Goal: Contribute content: Contribute content

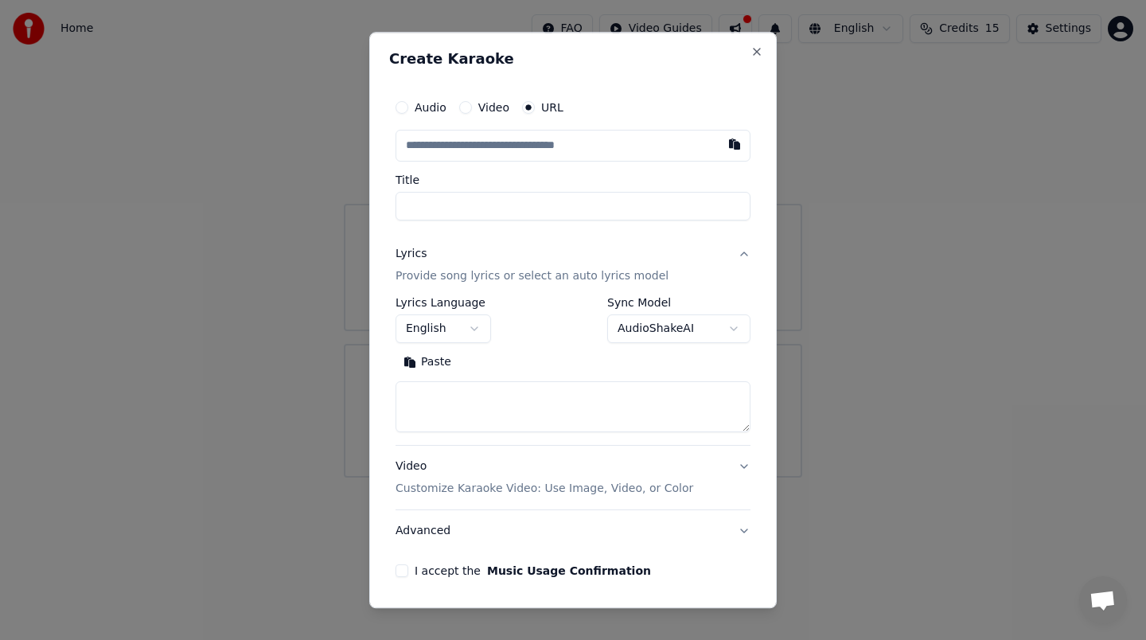
click at [443, 107] on label "Audio" at bounding box center [431, 107] width 32 height 11
click at [408, 107] on button "Audio" at bounding box center [402, 107] width 13 height 13
click at [447, 140] on div "Choose File" at bounding box center [440, 145] width 89 height 29
type input "**********"
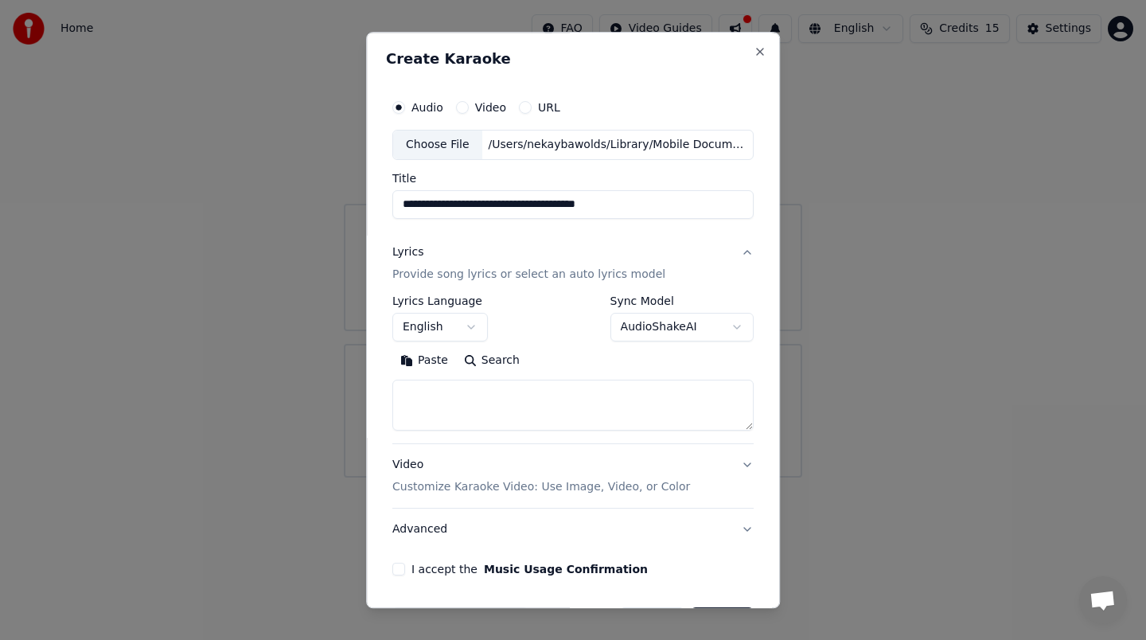
click at [451, 404] on textarea at bounding box center [572, 405] width 361 height 51
paste textarea "**********"
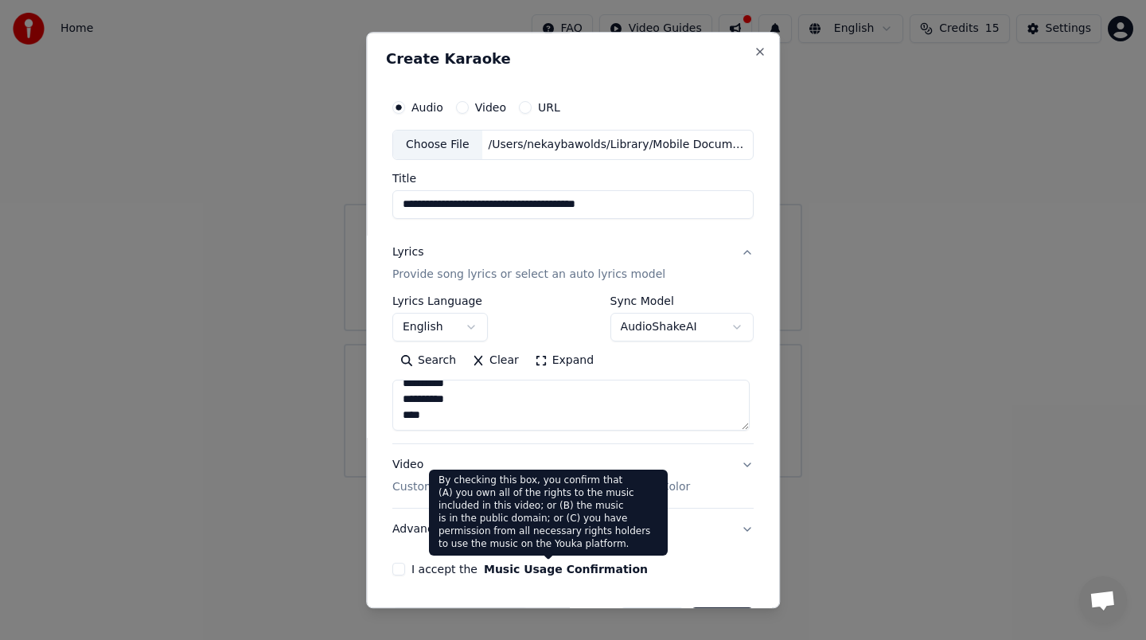
type textarea "**********"
click at [484, 570] on button "Music Usage Confirmation" at bounding box center [566, 569] width 164 height 11
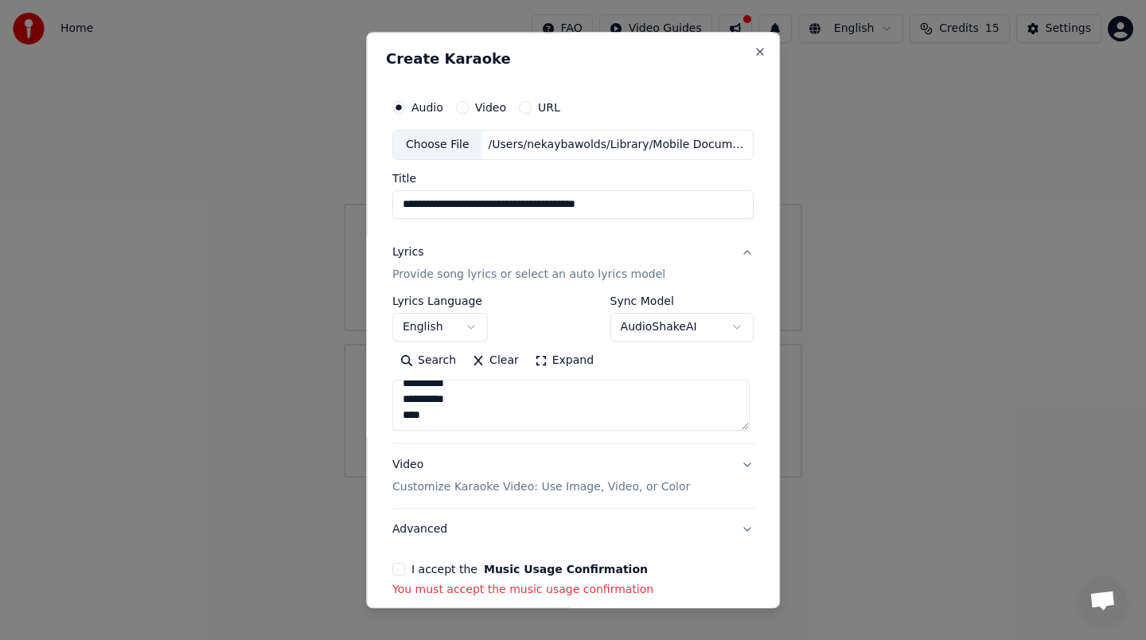
click at [484, 570] on button "Music Usage Confirmation" at bounding box center [566, 569] width 164 height 11
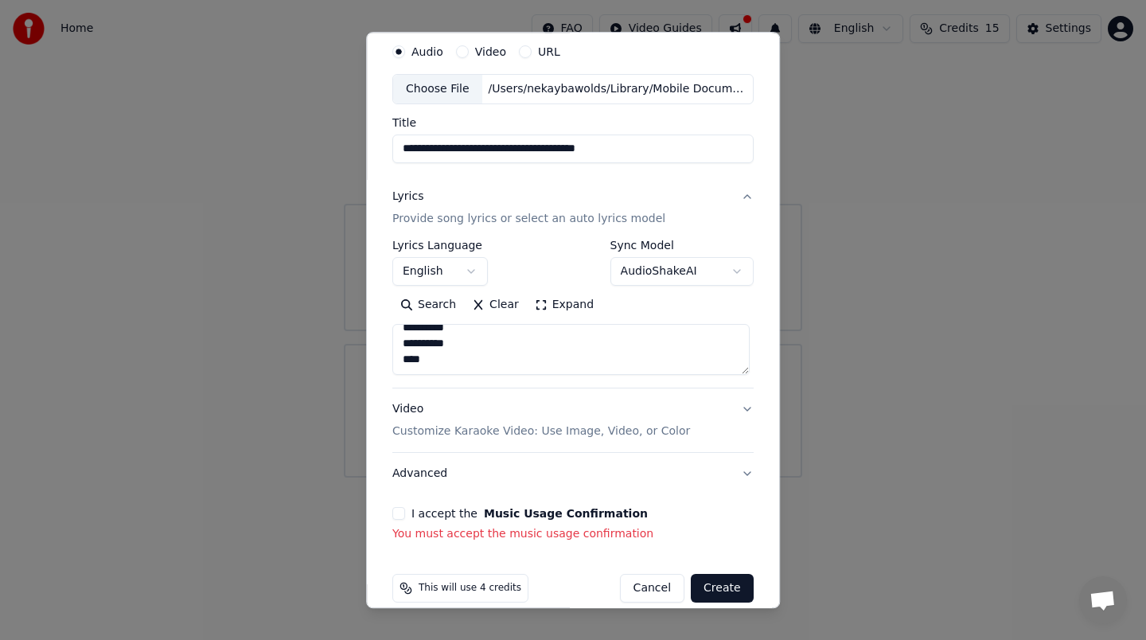
scroll to position [76, 0]
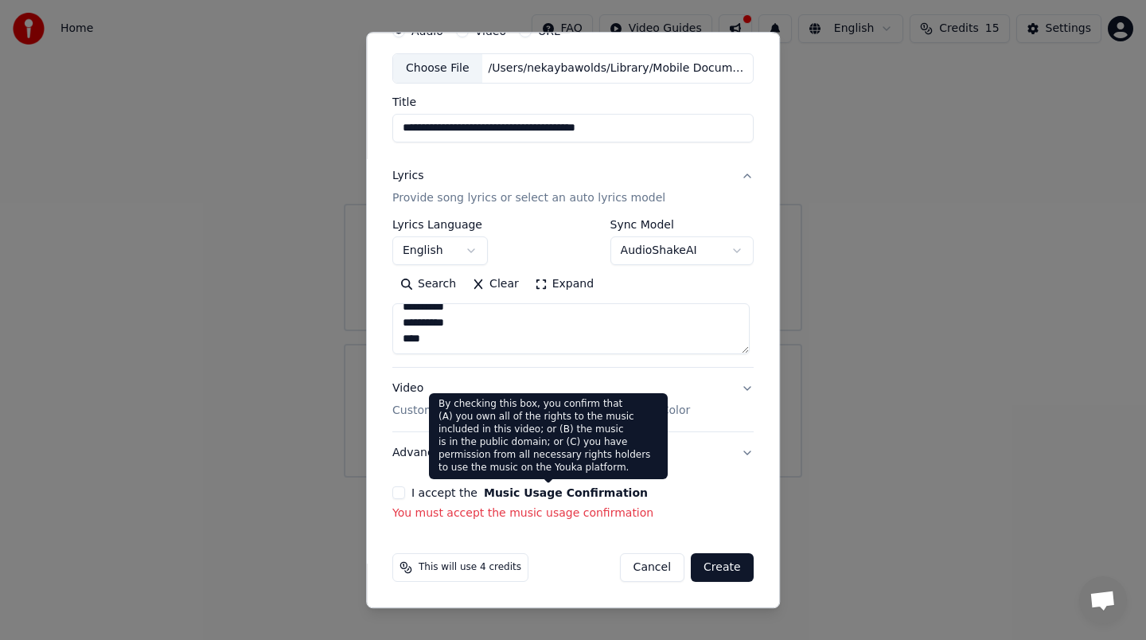
click at [418, 495] on label "I accept the Music Usage Confirmation" at bounding box center [530, 492] width 236 height 11
click at [405, 495] on button "I accept the Music Usage Confirmation" at bounding box center [398, 492] width 13 height 13
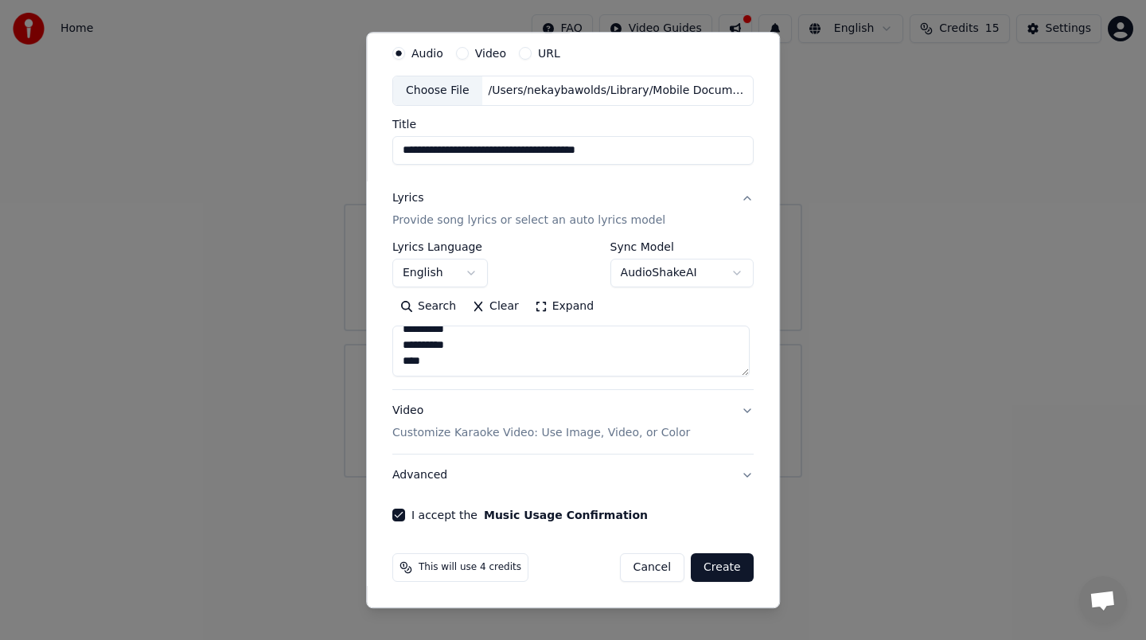
scroll to position [54, 0]
click at [395, 517] on button "I accept the Music Usage Confirmation" at bounding box center [398, 515] width 13 height 13
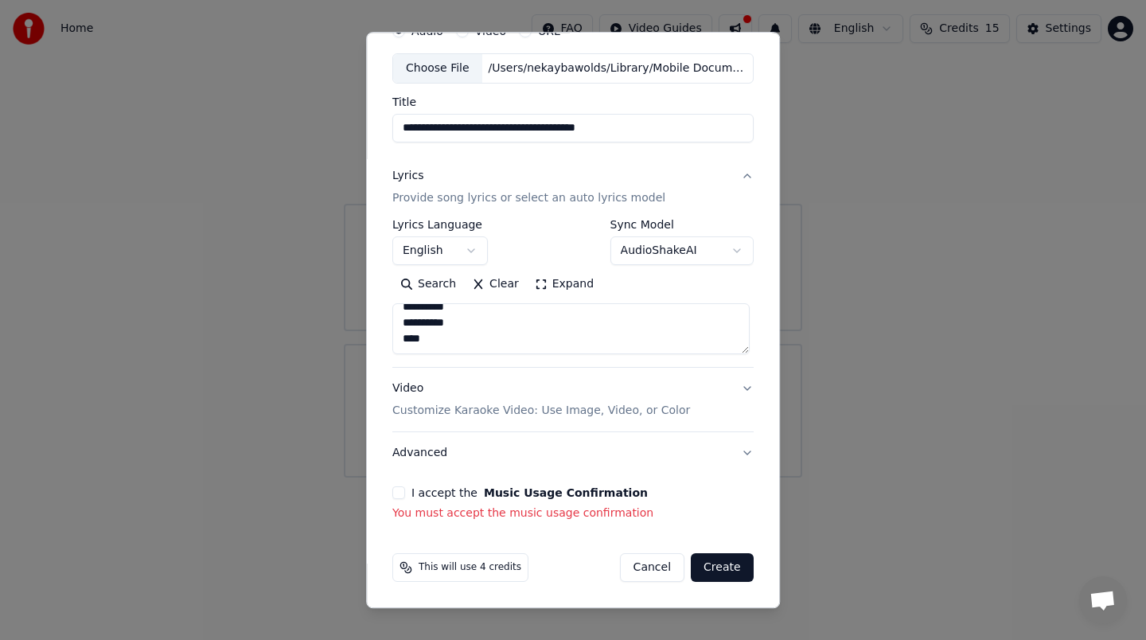
click at [395, 492] on button "I accept the Music Usage Confirmation" at bounding box center [398, 492] width 13 height 13
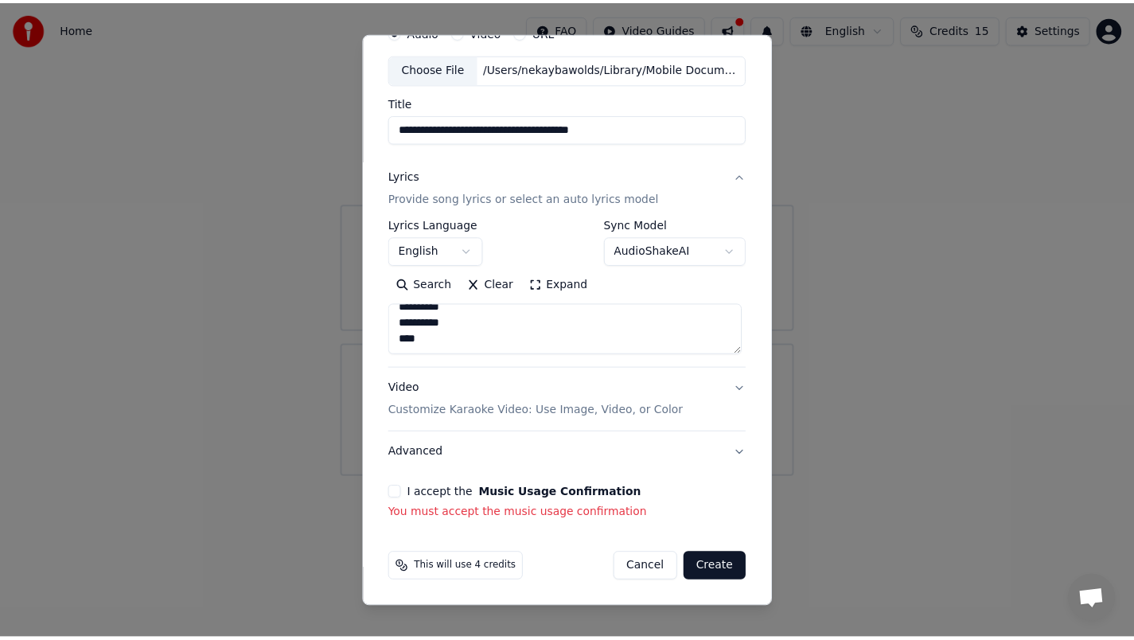
scroll to position [54, 0]
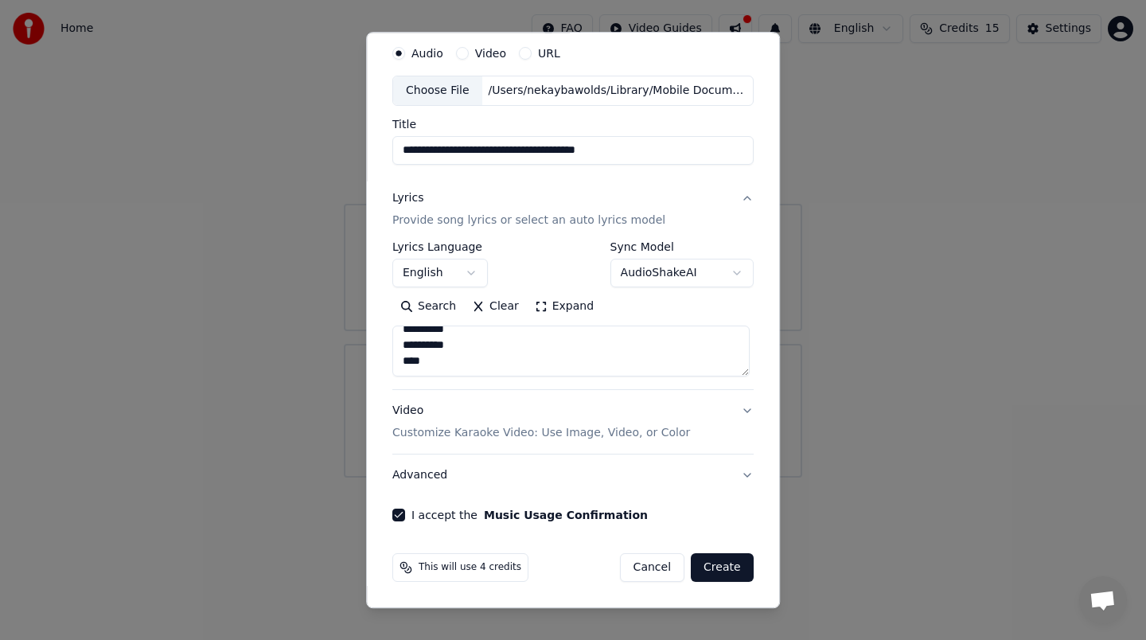
click at [723, 570] on button "Create" at bounding box center [722, 567] width 63 height 29
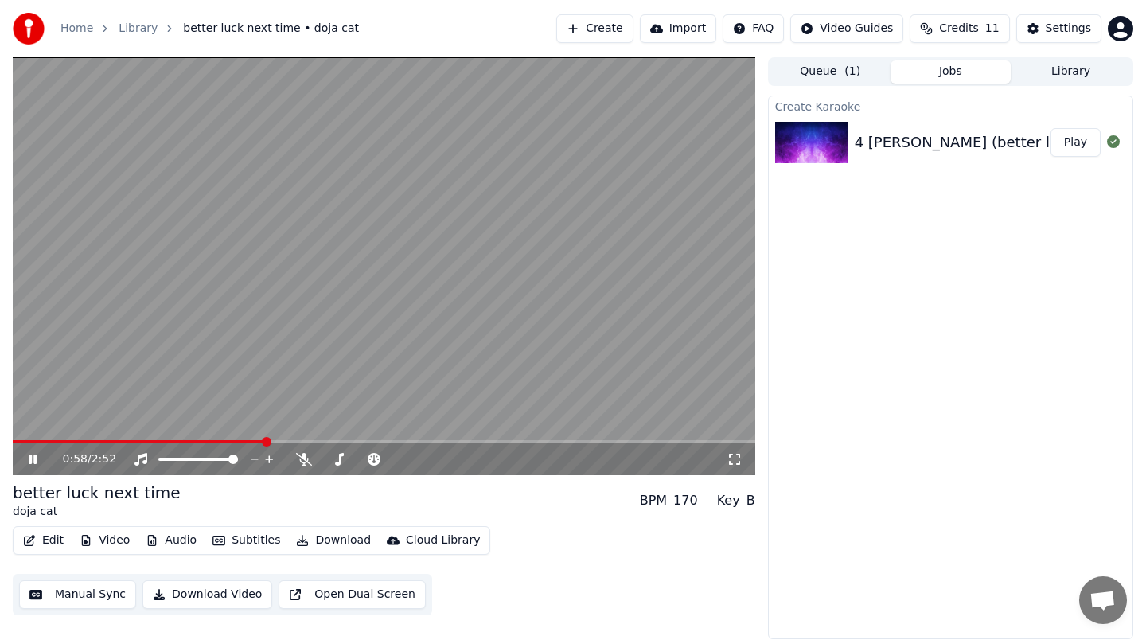
click at [681, 25] on button "Import" at bounding box center [678, 28] width 76 height 29
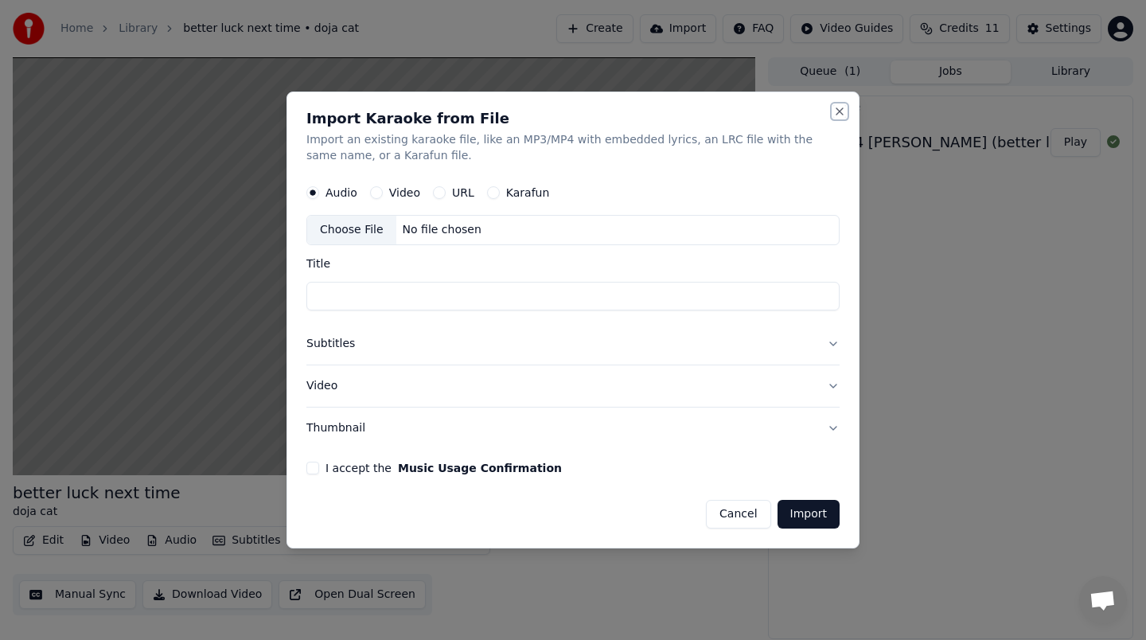
click at [840, 111] on button "Close" at bounding box center [840, 111] width 13 height 13
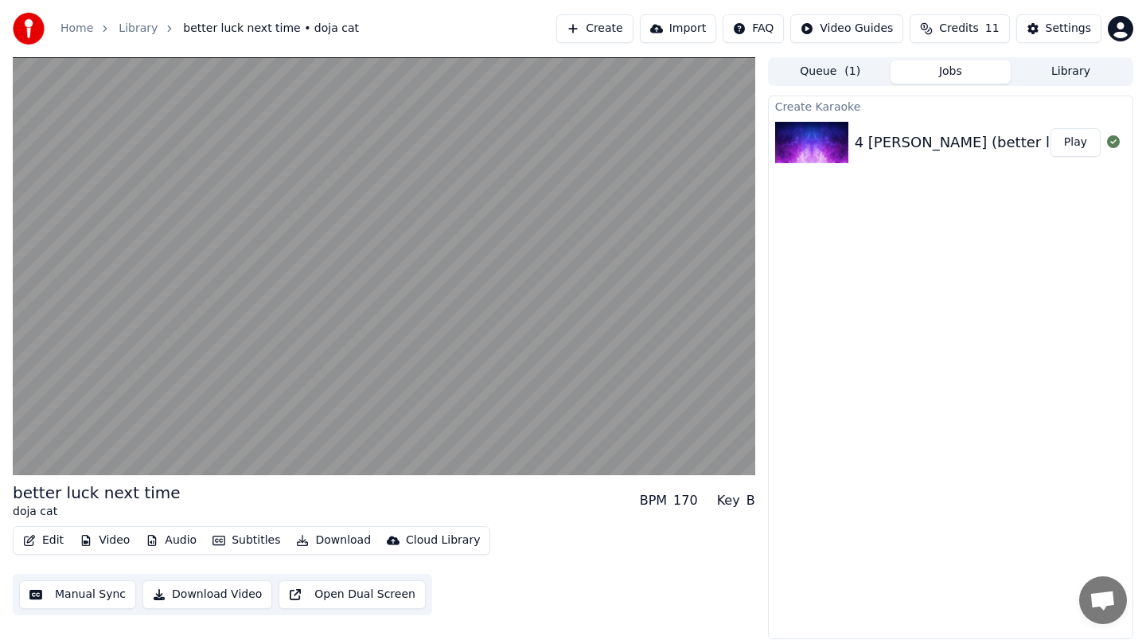
click at [186, 595] on button "Download Video" at bounding box center [208, 594] width 130 height 29
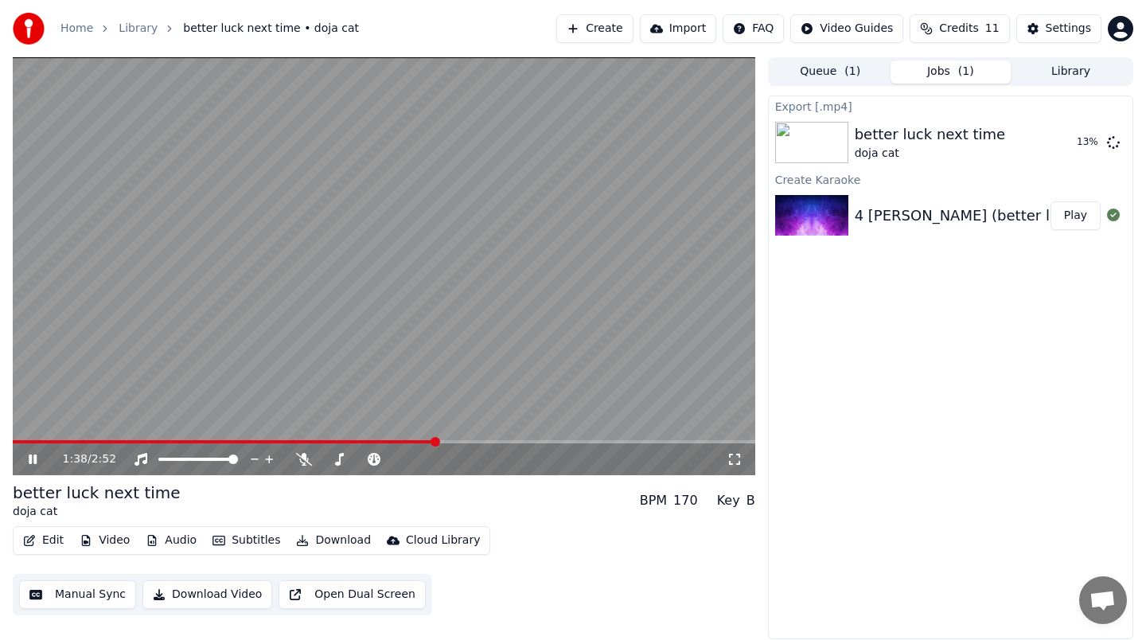
click at [18, 438] on video at bounding box center [384, 266] width 743 height 418
click at [21, 441] on span at bounding box center [225, 441] width 425 height 3
click at [13, 447] on span at bounding box center [18, 442] width 10 height 10
click at [35, 463] on icon at bounding box center [43, 459] width 37 height 13
click at [32, 459] on icon at bounding box center [43, 459] width 37 height 13
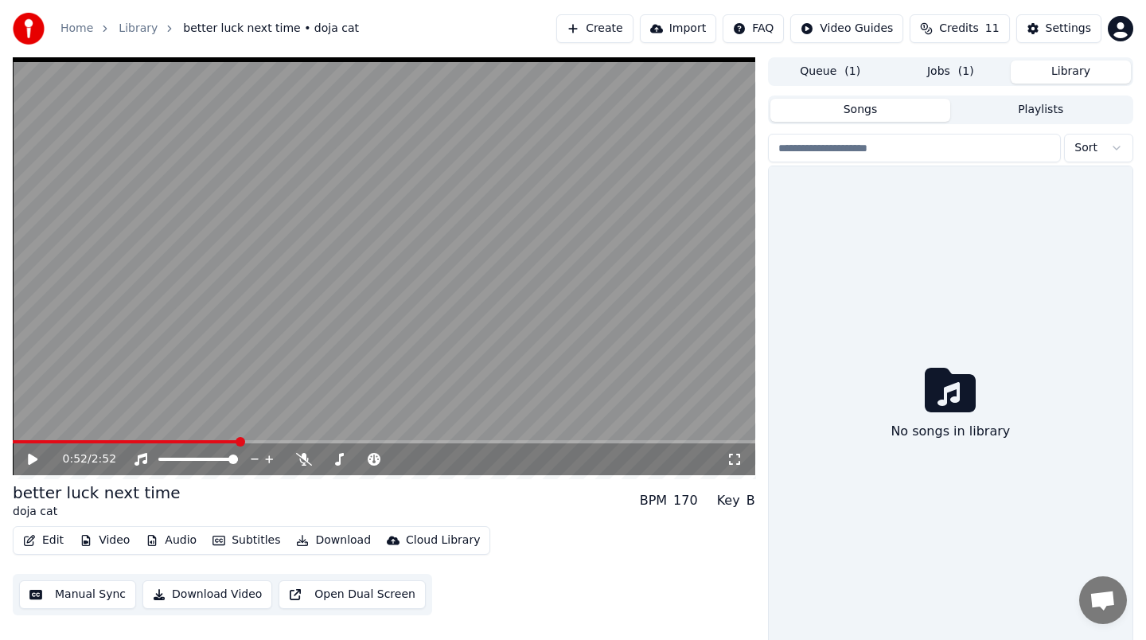
click at [1078, 68] on button "Library" at bounding box center [1071, 72] width 120 height 23
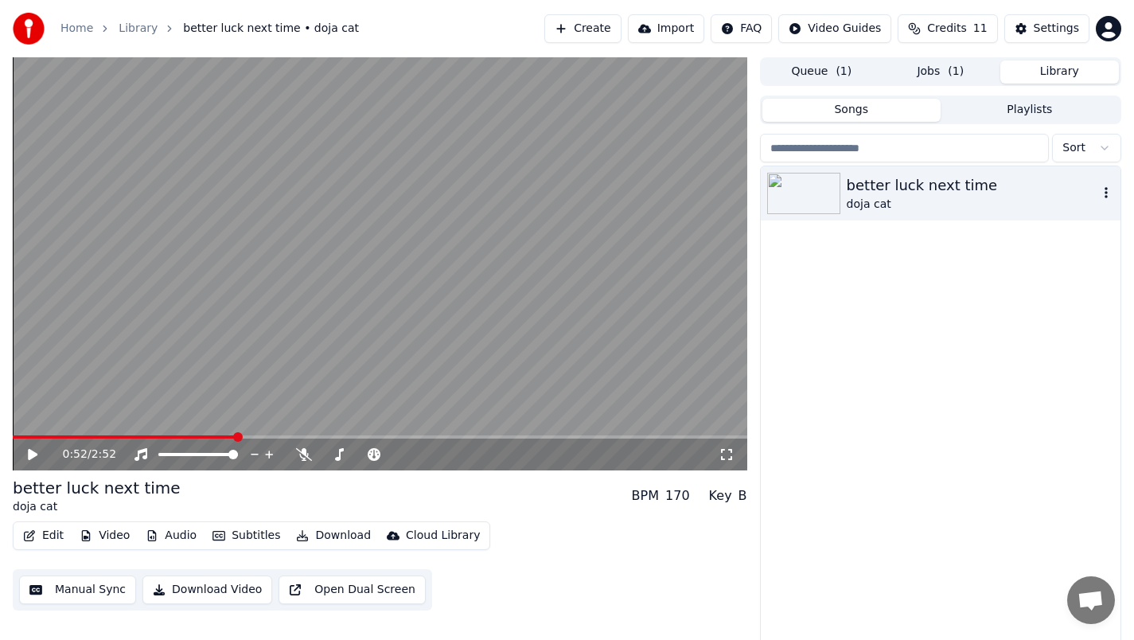
click at [1108, 193] on icon "button" at bounding box center [1107, 192] width 16 height 13
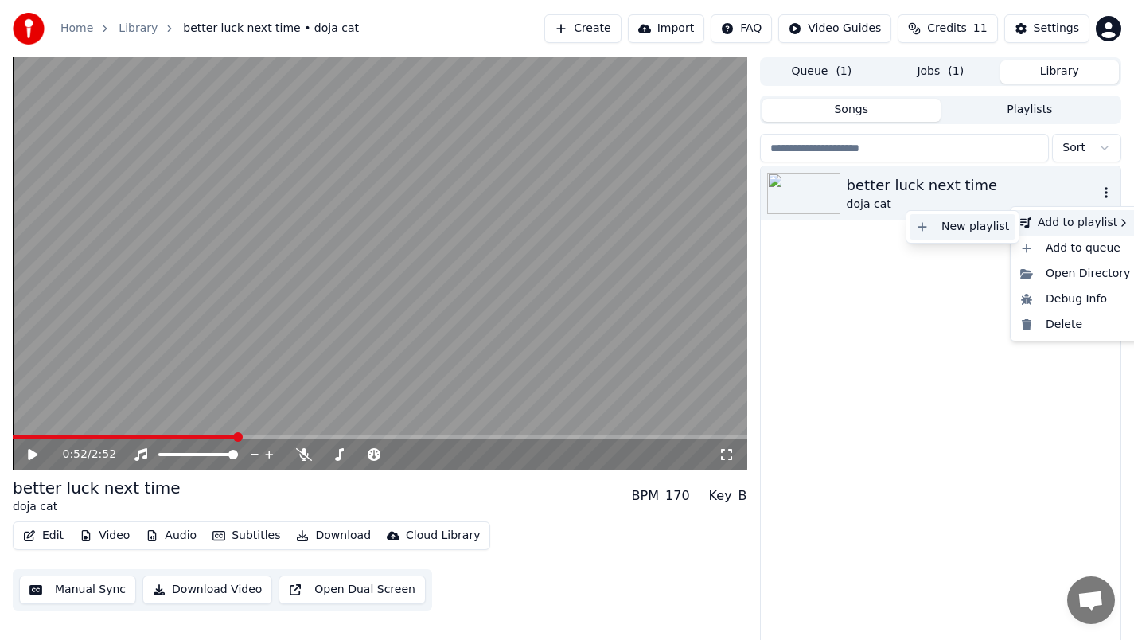
click at [968, 224] on div "New playlist" at bounding box center [963, 226] width 106 height 25
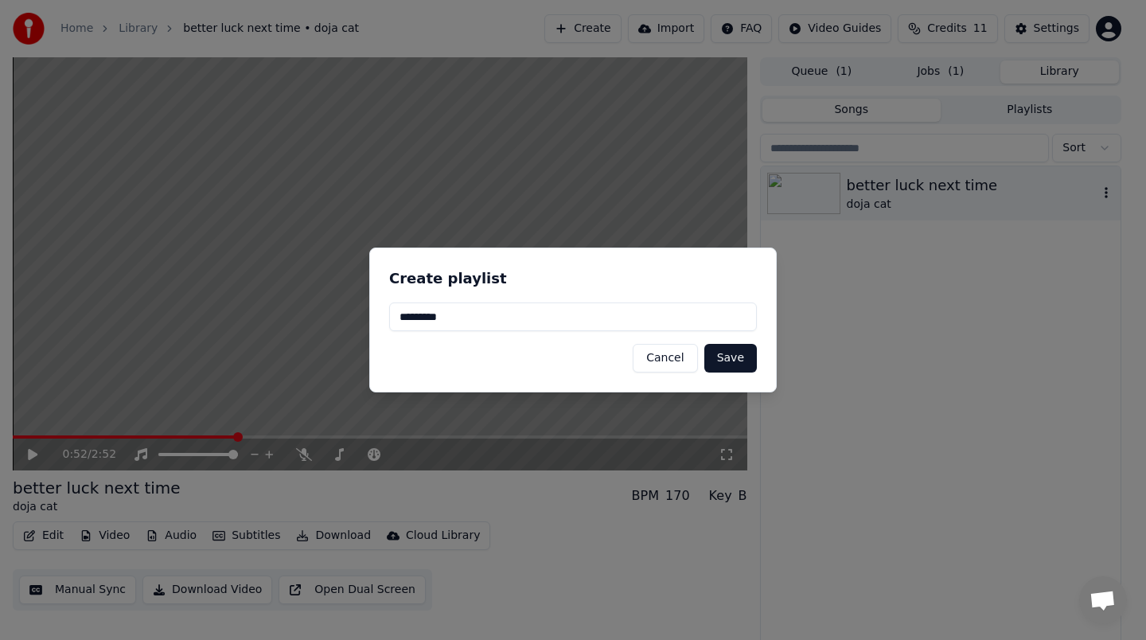
type input "*********"
click at [742, 354] on button "Save" at bounding box center [731, 358] width 53 height 29
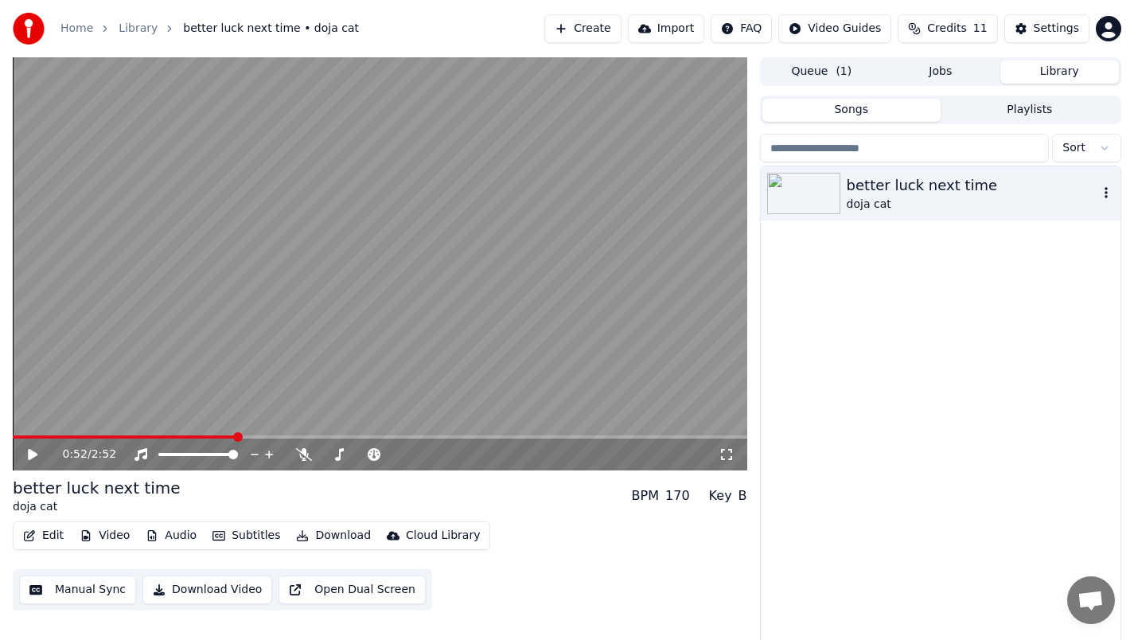
click at [31, 455] on icon at bounding box center [33, 454] width 10 height 11
click at [31, 455] on icon at bounding box center [33, 455] width 8 height 10
